Goal: Navigation & Orientation: Understand site structure

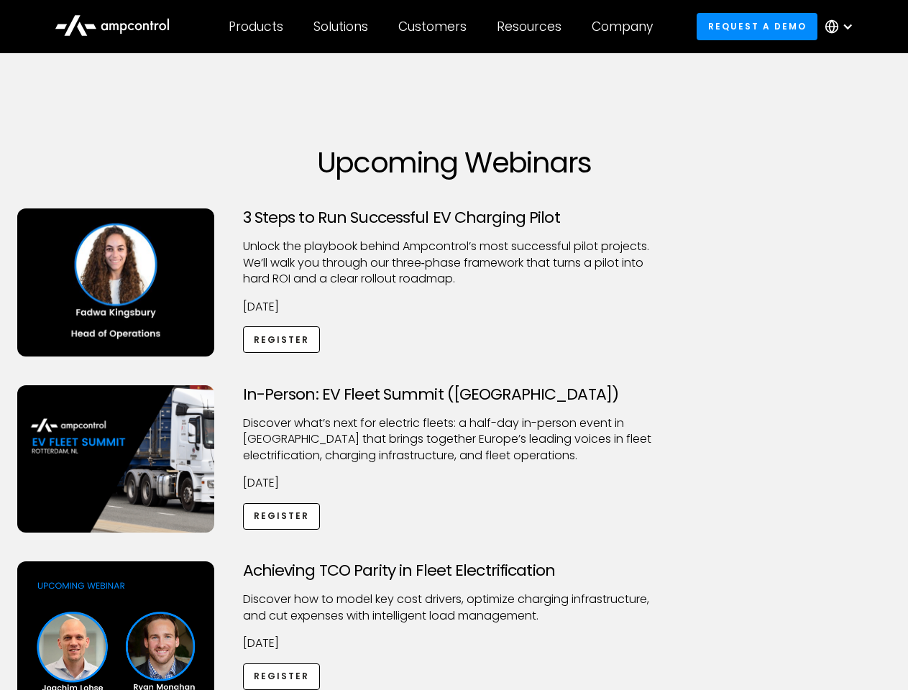
click at [442, 27] on div "Customers" at bounding box center [432, 27] width 68 height 16
click at [255, 27] on div "Products" at bounding box center [256, 27] width 55 height 16
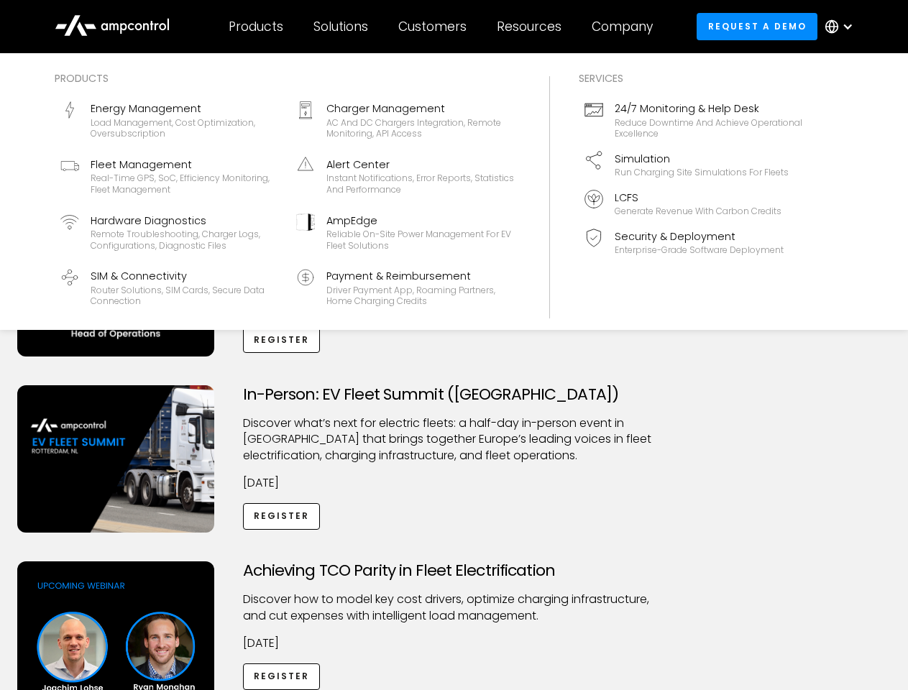
click at [342, 27] on div "Solutions" at bounding box center [341, 27] width 55 height 16
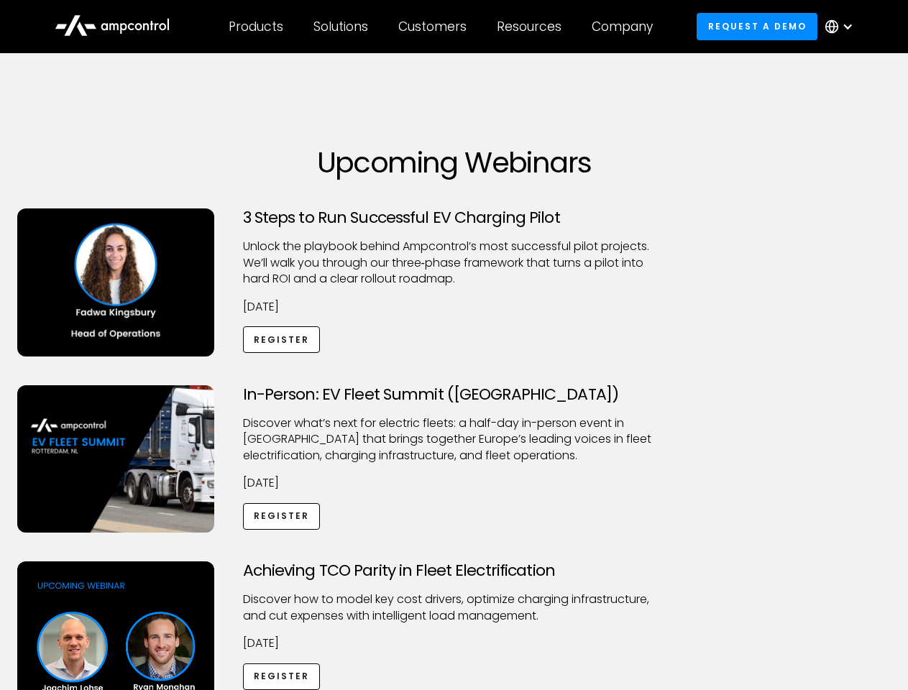
click at [435, 27] on div "Customers" at bounding box center [432, 27] width 68 height 16
click at [532, 27] on div "Resources" at bounding box center [529, 27] width 65 height 16
click at [627, 27] on div "Company" at bounding box center [622, 27] width 61 height 16
click at [843, 27] on div at bounding box center [848, 27] width 12 height 12
